Goal: Task Accomplishment & Management: Use online tool/utility

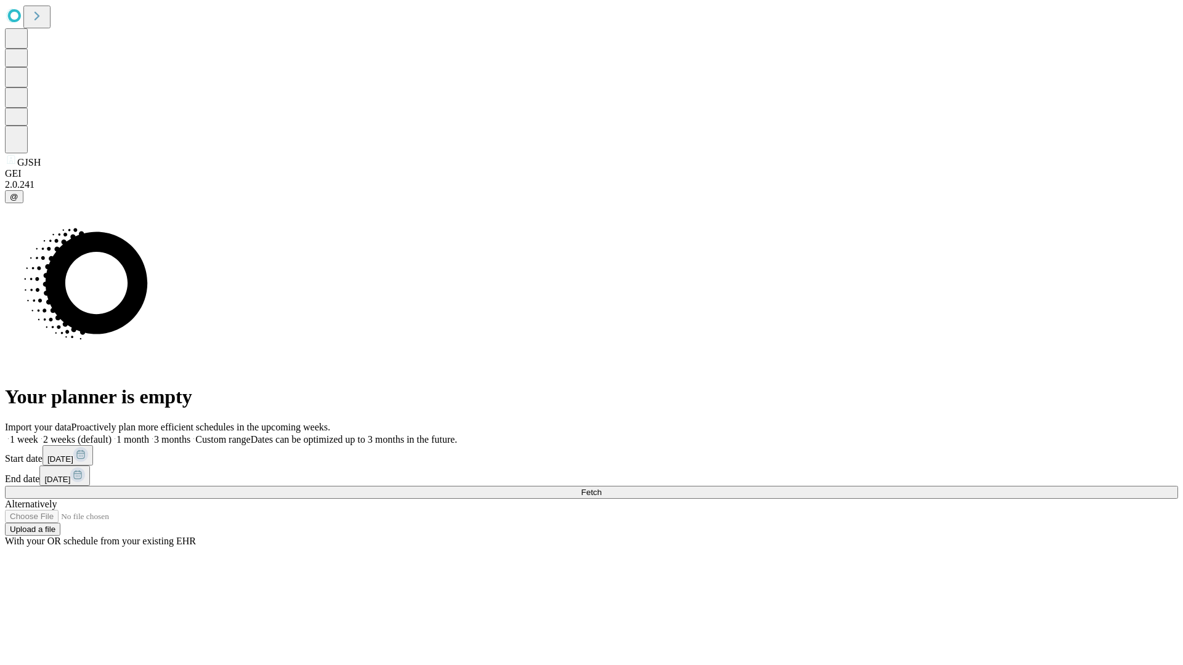
click at [601, 488] on span "Fetch" at bounding box center [591, 492] width 20 height 9
